Goal: Task Accomplishment & Management: Use online tool/utility

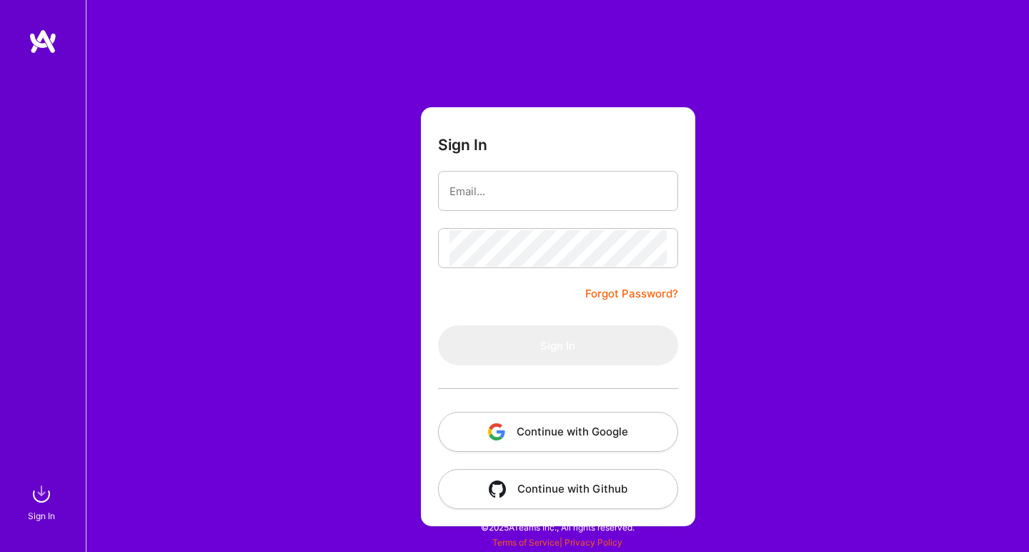
click at [640, 444] on button "Continue with Google" at bounding box center [558, 432] width 240 height 40
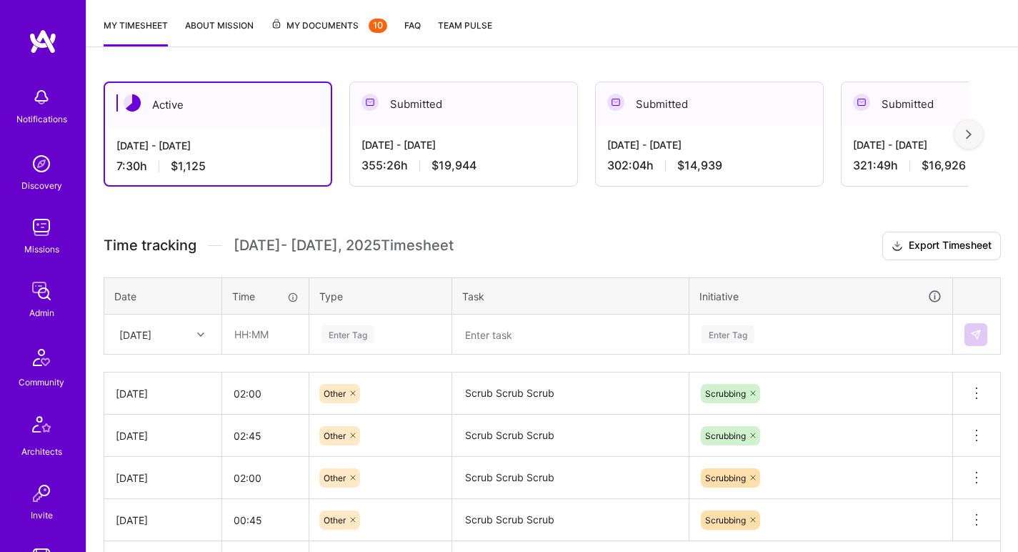
scroll to position [159, 0]
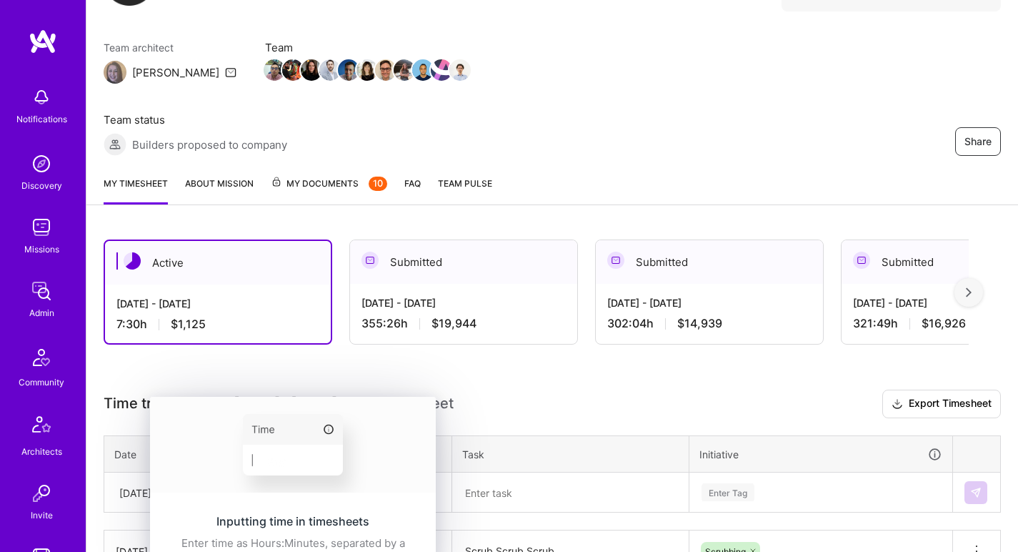
click at [193, 496] on div "Inputting time in timesheets Enter time as Hours:Minutes, separated by a colon …" at bounding box center [293, 541] width 286 height 90
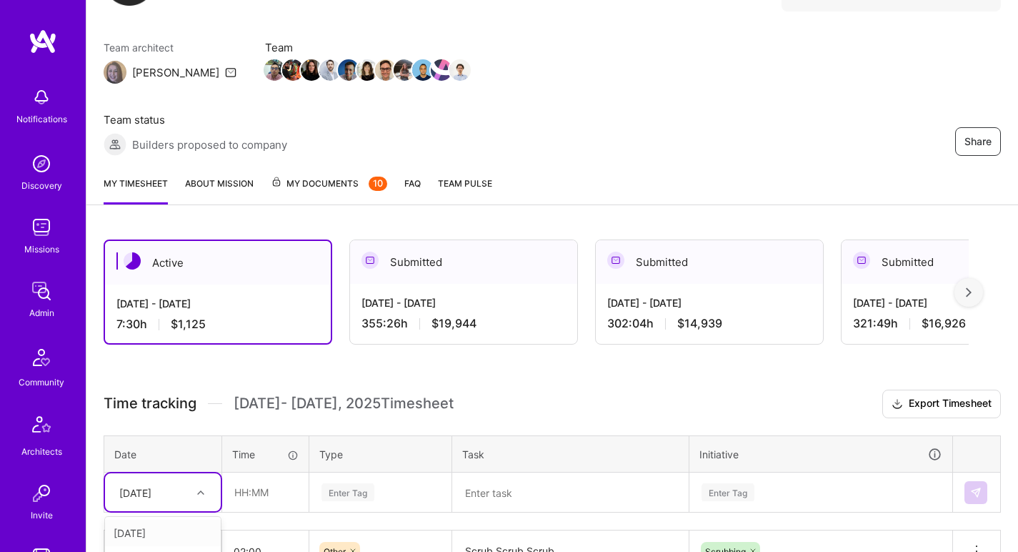
click at [135, 473] on div "option [DATE] focused, 1 of 13. 12 results available. Use Up and Down to choose…" at bounding box center [163, 492] width 116 height 38
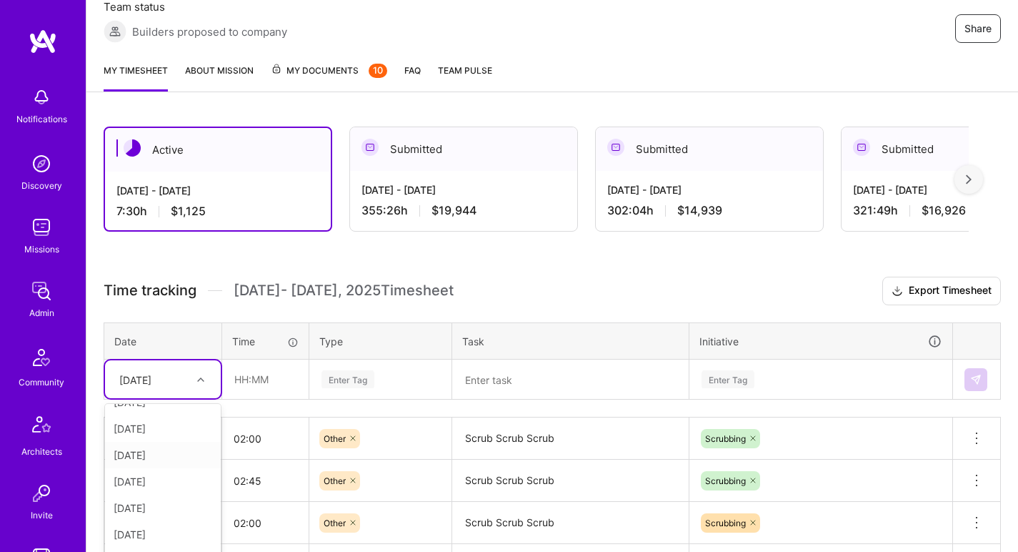
scroll to position [109, 0]
click at [150, 509] on div "[DATE]" at bounding box center [163, 522] width 116 height 26
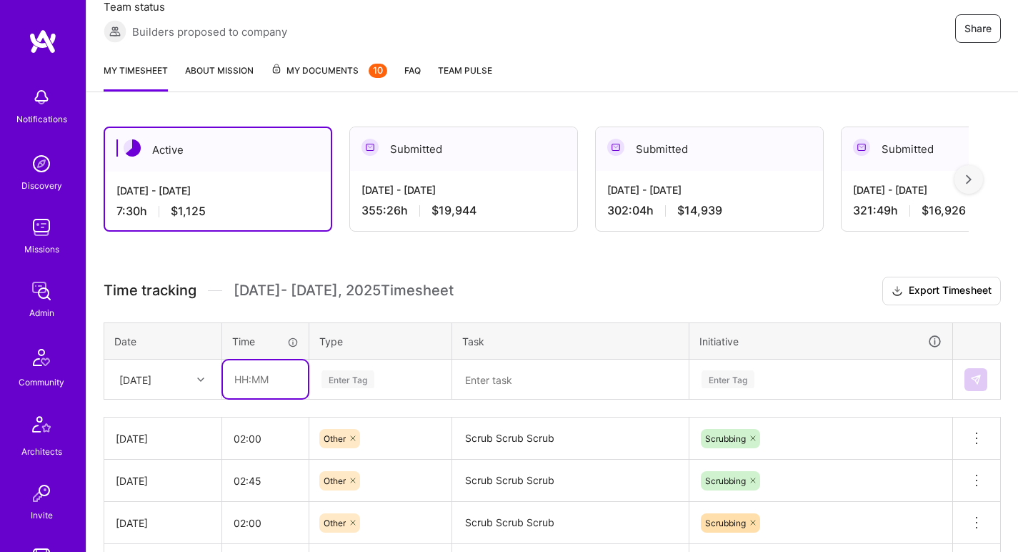
click at [261, 360] on input "text" at bounding box center [265, 379] width 85 height 38
type input ":"
type input "01:15"
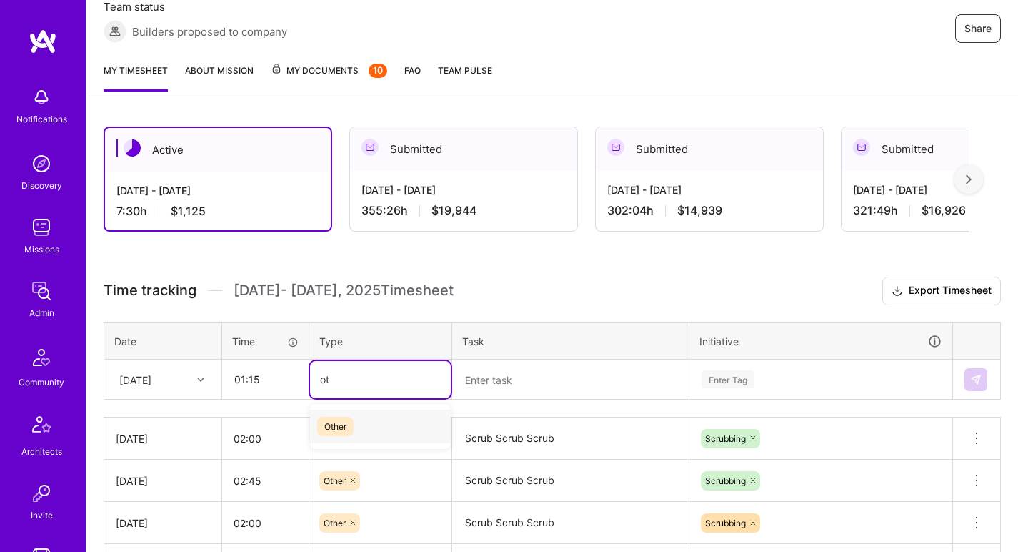
type input "oth"
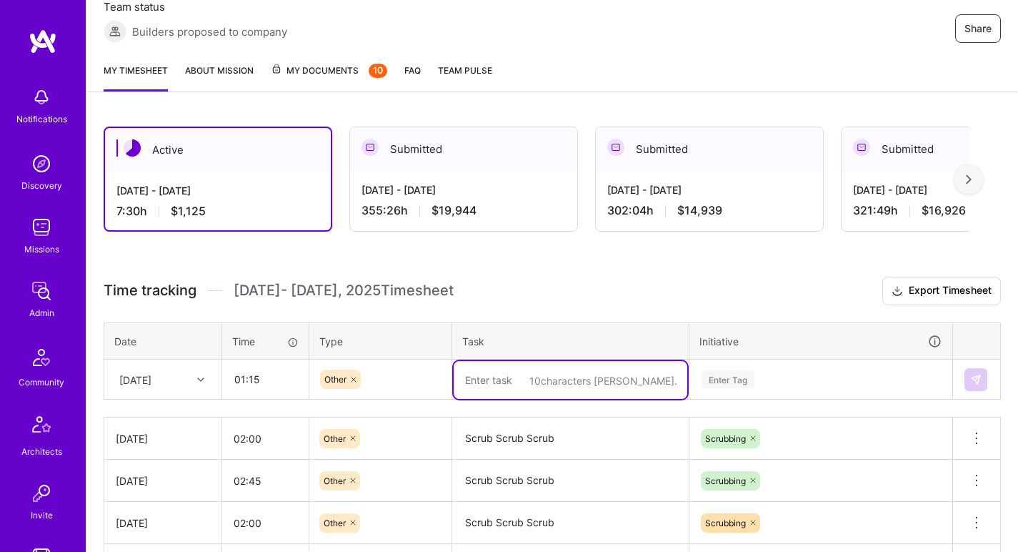
paste textarea "Scrub Scrub Scrub"
type textarea "Scrub Scrub Scrub"
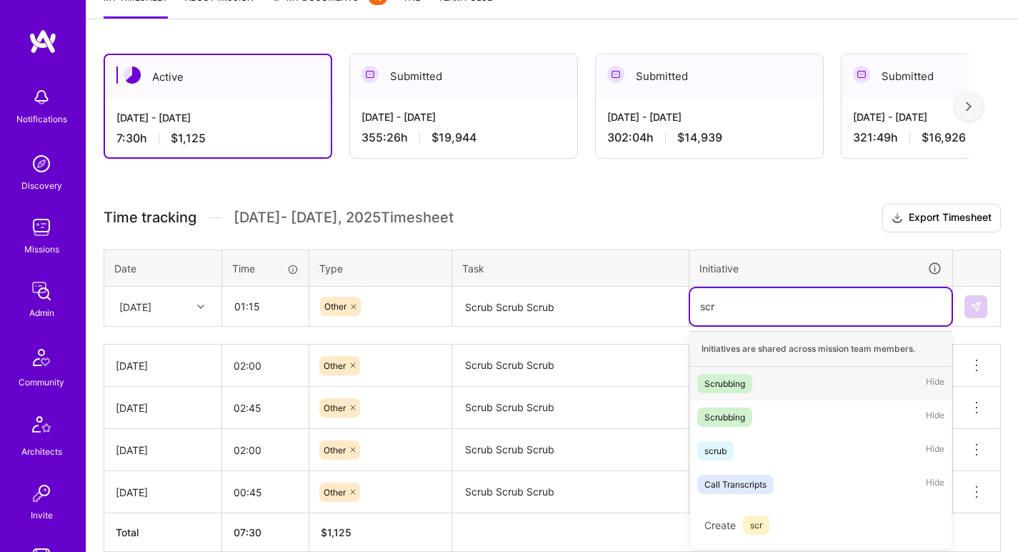
scroll to position [343, 0]
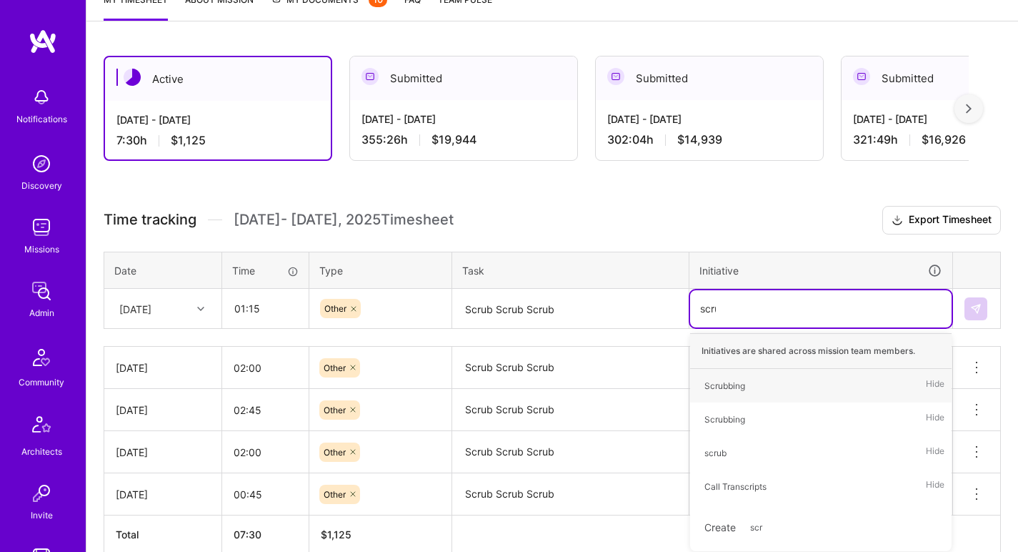
type input "scrub"
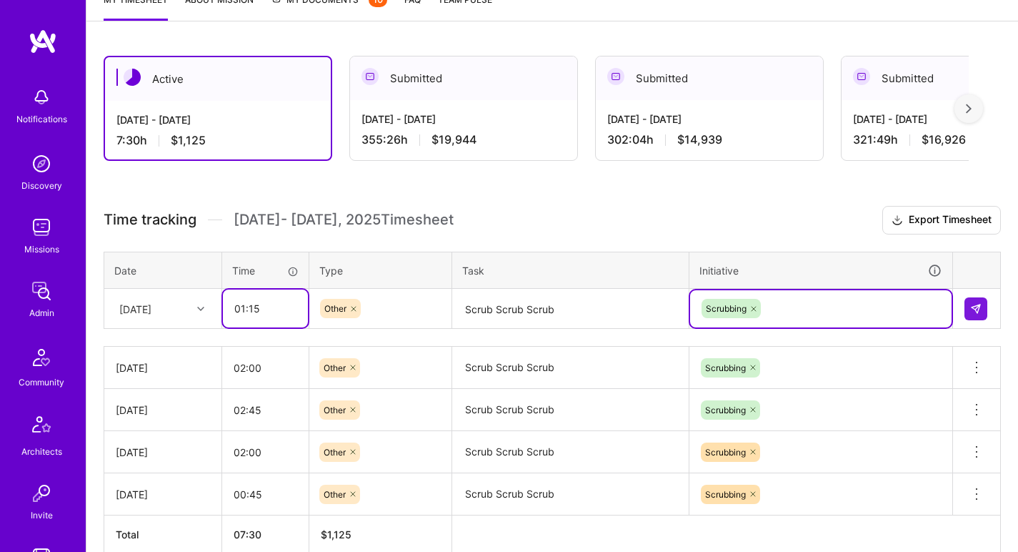
click at [264, 289] on input "01:15" at bounding box center [265, 308] width 85 height 38
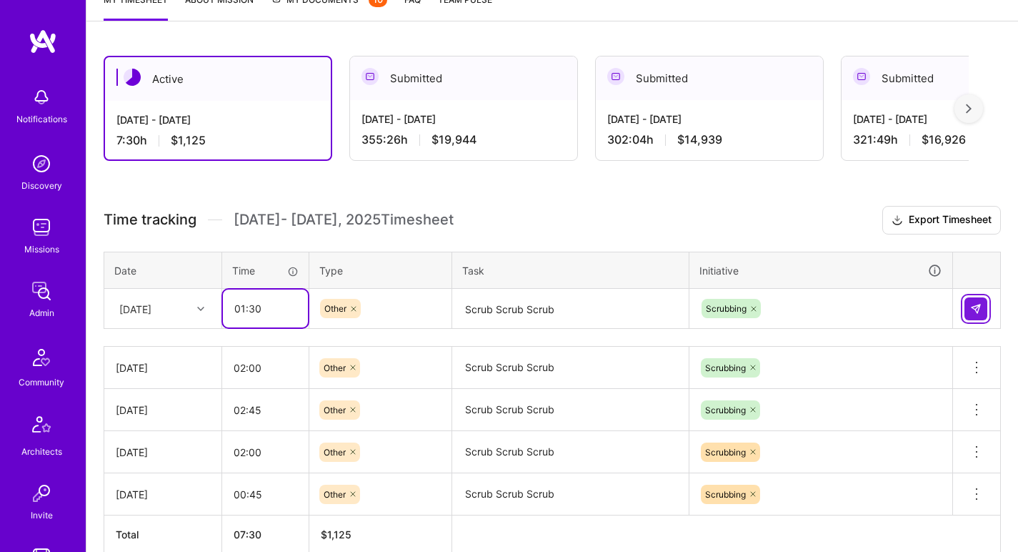
type input "01:30"
click at [985, 297] on button at bounding box center [976, 308] width 23 height 23
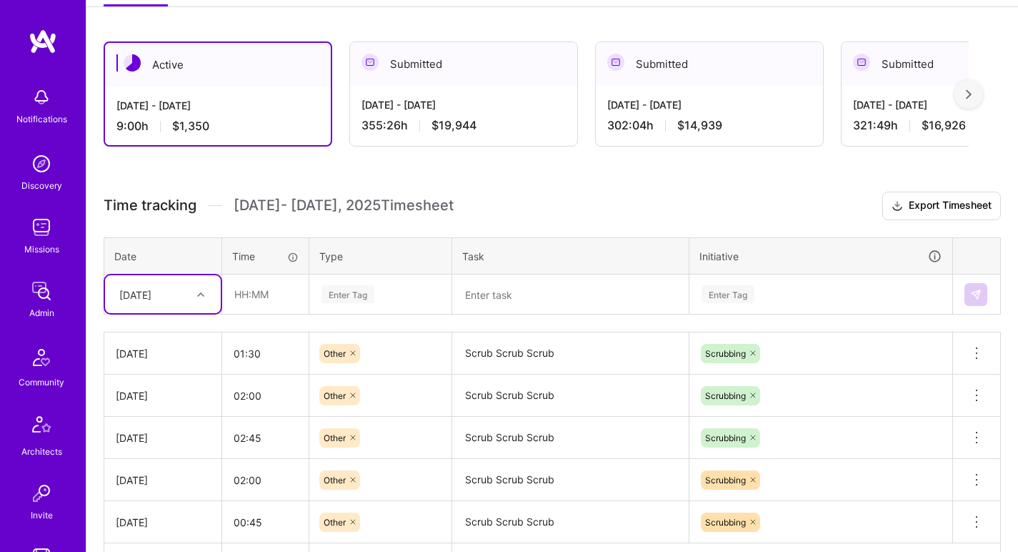
scroll to position [363, 0]
